Goal: Navigation & Orientation: Find specific page/section

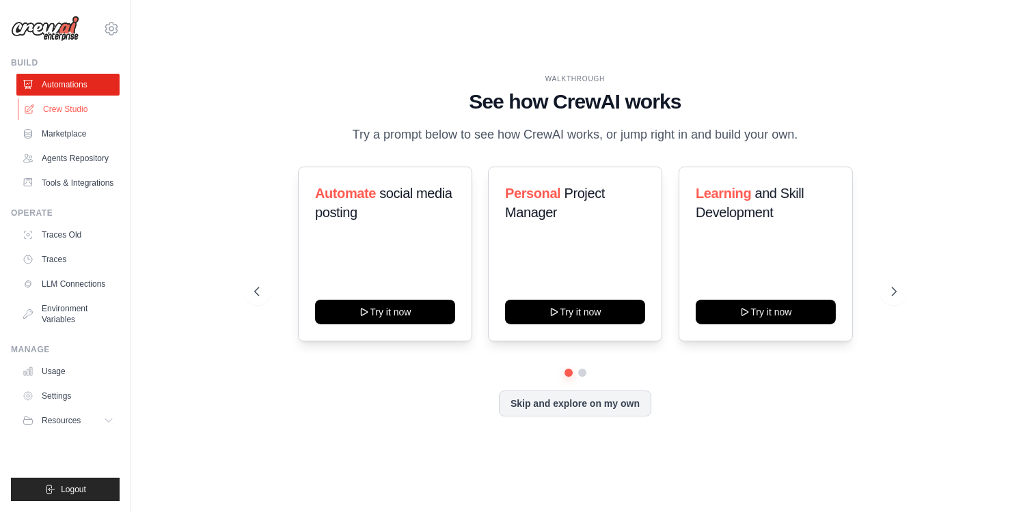
click at [40, 105] on link "Crew Studio" at bounding box center [69, 109] width 103 height 22
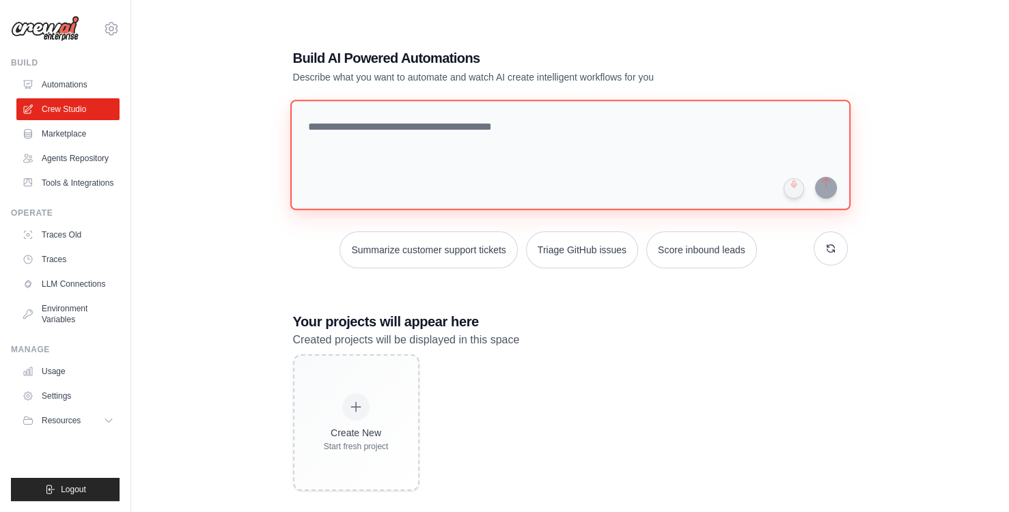
click at [508, 163] on textarea at bounding box center [570, 155] width 560 height 111
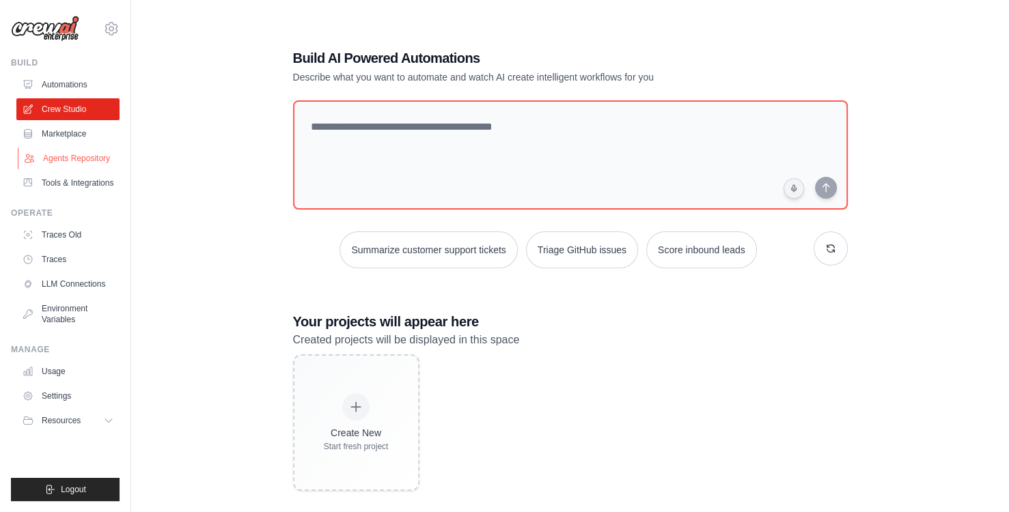
click at [90, 154] on link "Agents Repository" at bounding box center [69, 159] width 103 height 22
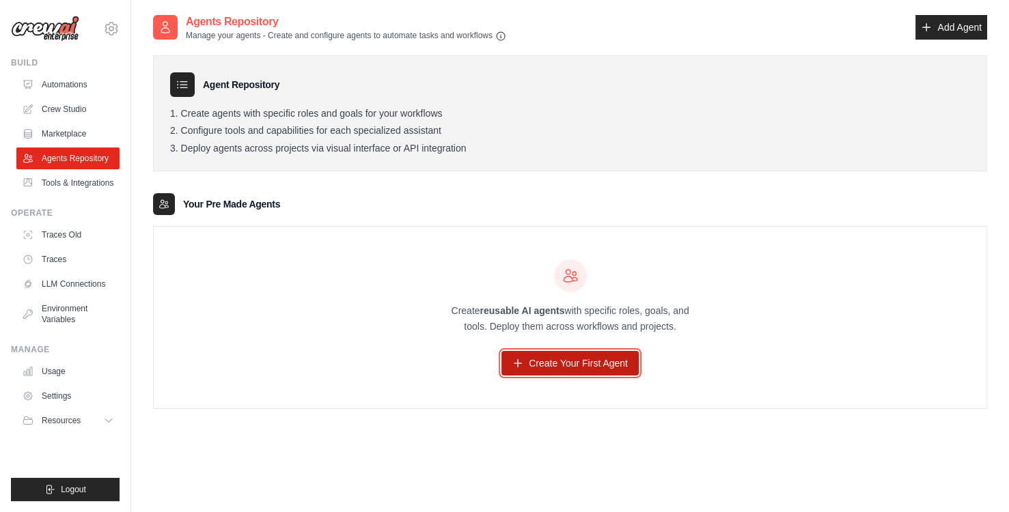
click at [528, 357] on link "Create Your First Agent" at bounding box center [569, 363] width 137 height 25
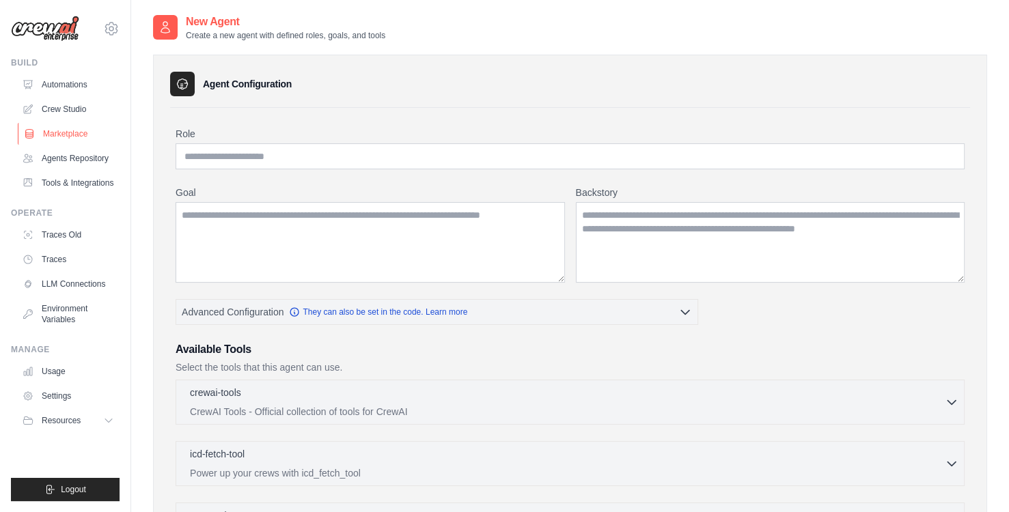
click at [51, 139] on link "Marketplace" at bounding box center [69, 134] width 103 height 22
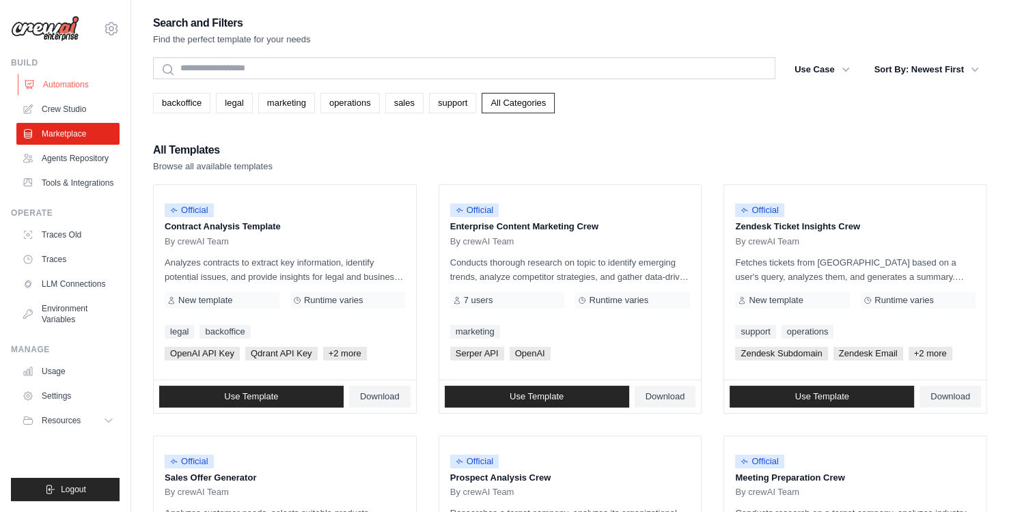
click at [43, 81] on link "Automations" at bounding box center [69, 85] width 103 height 22
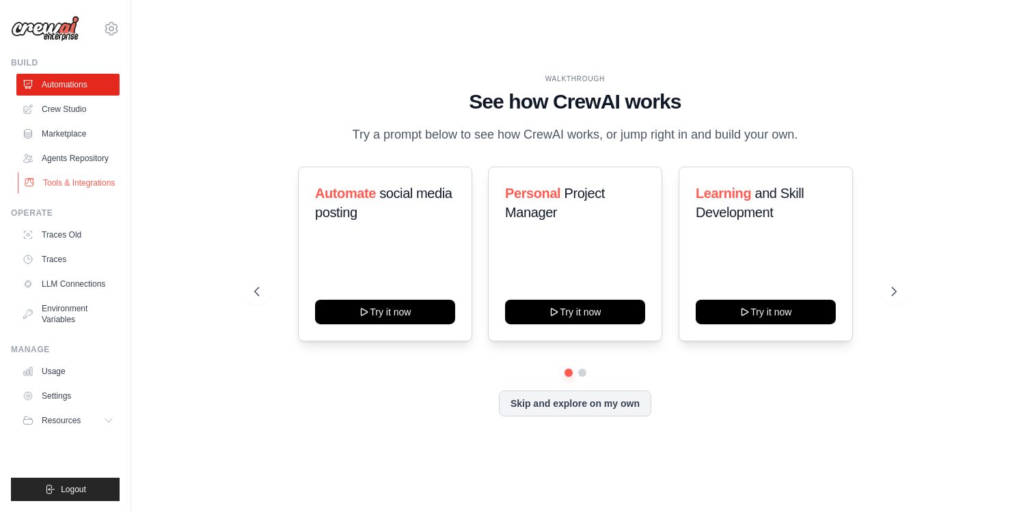
click at [57, 185] on link "Tools & Integrations" at bounding box center [69, 183] width 103 height 22
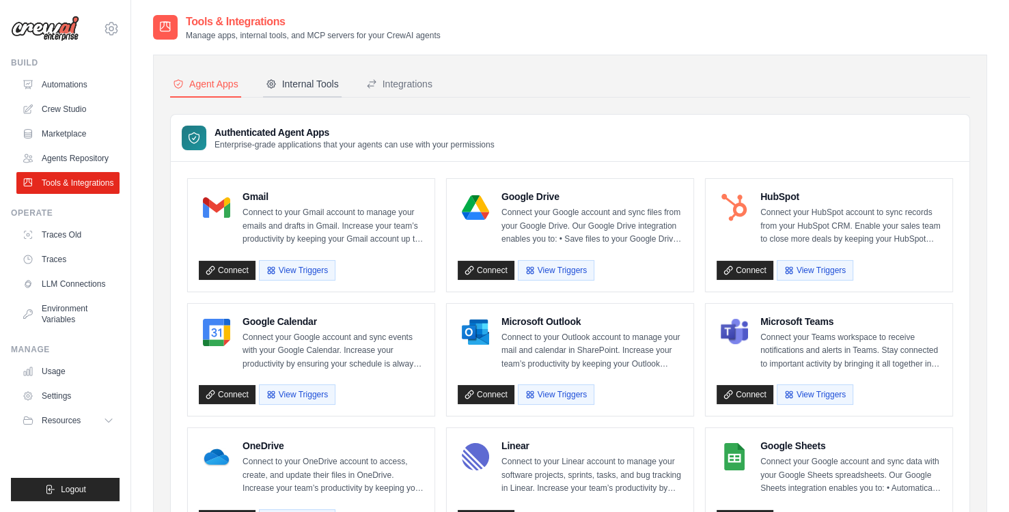
click at [327, 82] on div "Internal Tools" at bounding box center [302, 84] width 73 height 14
click at [327, 86] on div "Internal Tools" at bounding box center [302, 84] width 73 height 14
drag, startPoint x: 68, startPoint y: 125, endPoint x: 56, endPoint y: 113, distance: 16.4
click at [56, 113] on link "Crew Studio" at bounding box center [69, 109] width 103 height 22
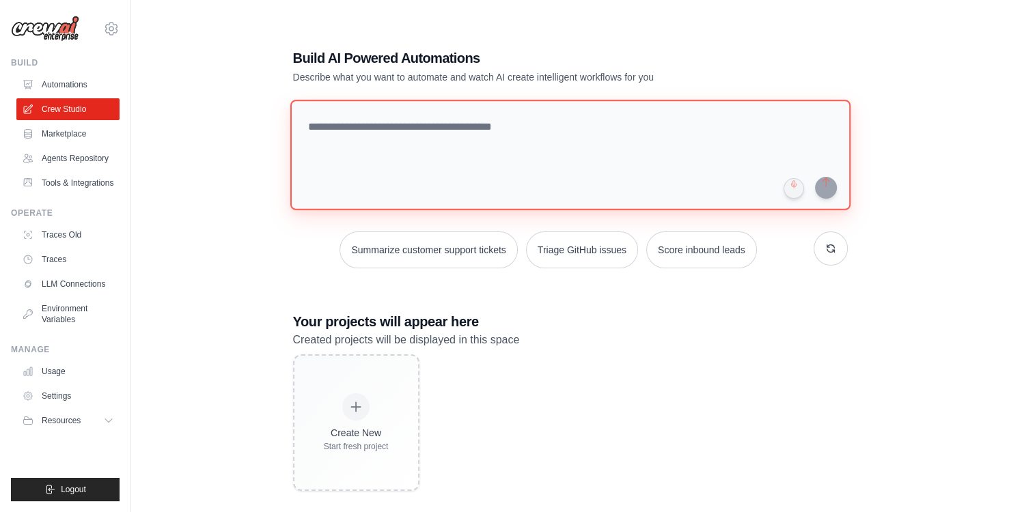
click at [396, 141] on textarea at bounding box center [570, 155] width 560 height 111
type textarea "*"
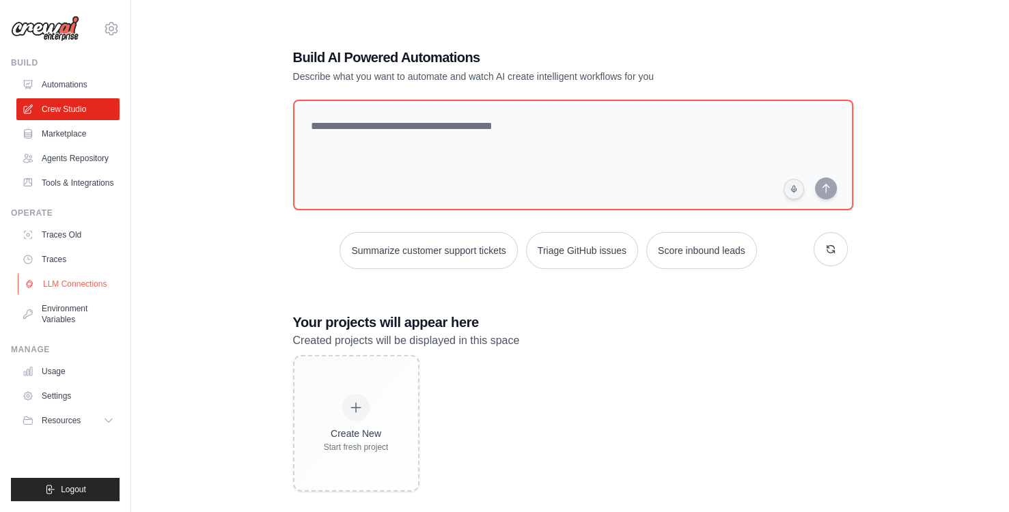
click at [25, 290] on icon at bounding box center [29, 284] width 11 height 11
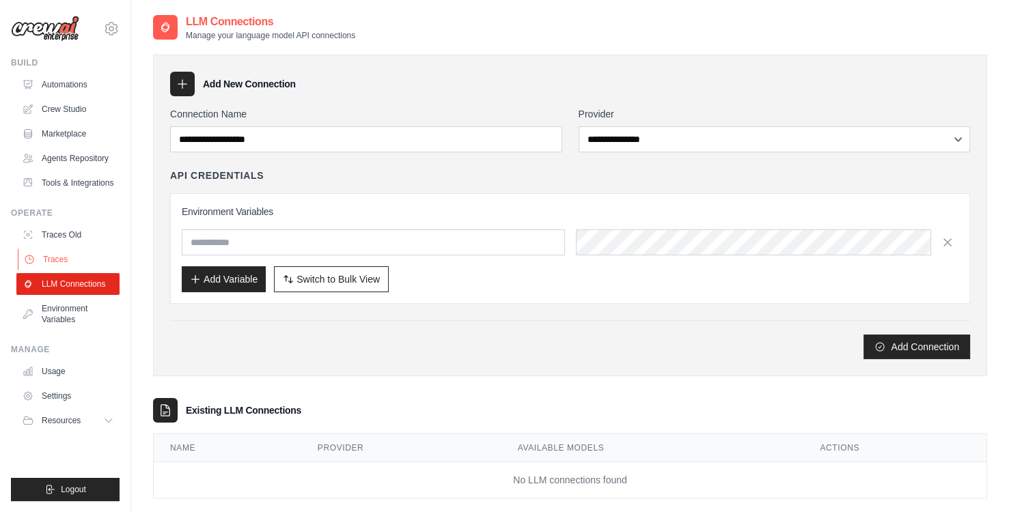
click at [61, 265] on link "Traces" at bounding box center [69, 260] width 103 height 22
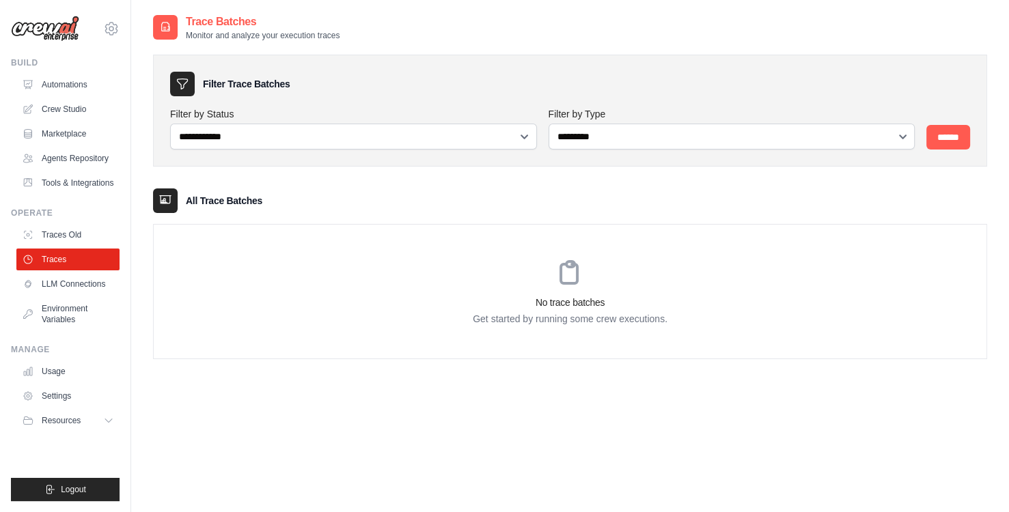
click at [55, 258] on ul "Traces Old Traces LLM Connections Environment Variables" at bounding box center [67, 277] width 103 height 107
click at [51, 242] on link "Traces Old" at bounding box center [69, 235] width 103 height 22
